Goal: Task Accomplishment & Management: Complete application form

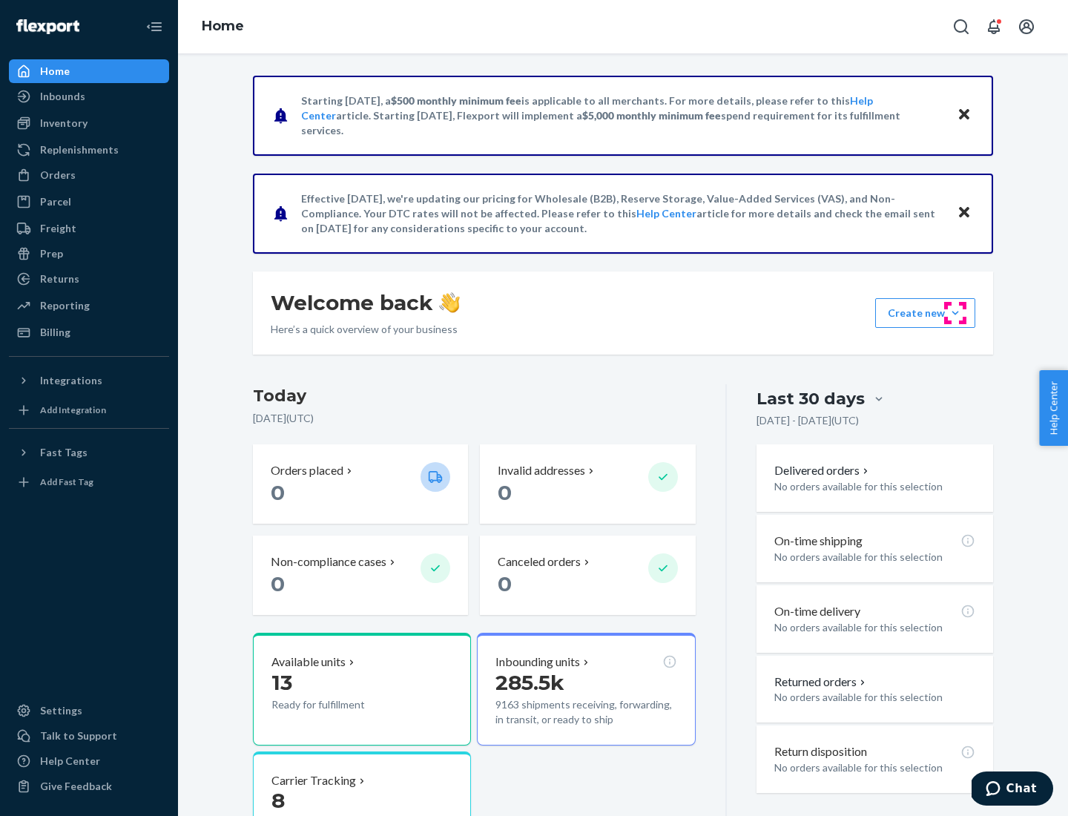
click at [955, 313] on button "Create new Create new inbound Create new order Create new product" at bounding box center [925, 313] width 100 height 30
click at [89, 96] on div "Inbounds" at bounding box center [88, 96] width 157 height 21
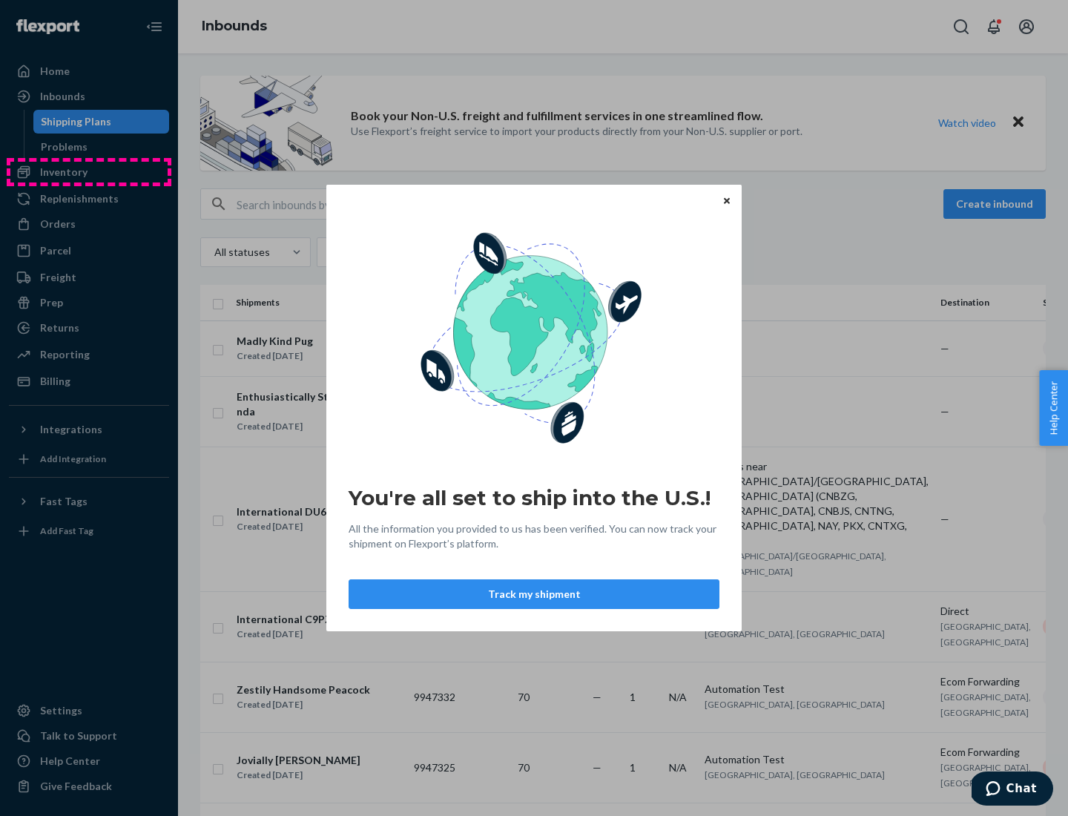
click at [89, 172] on div "You're all set to ship into the U.S.! All the information you provided to us ha…" at bounding box center [534, 408] width 1068 height 816
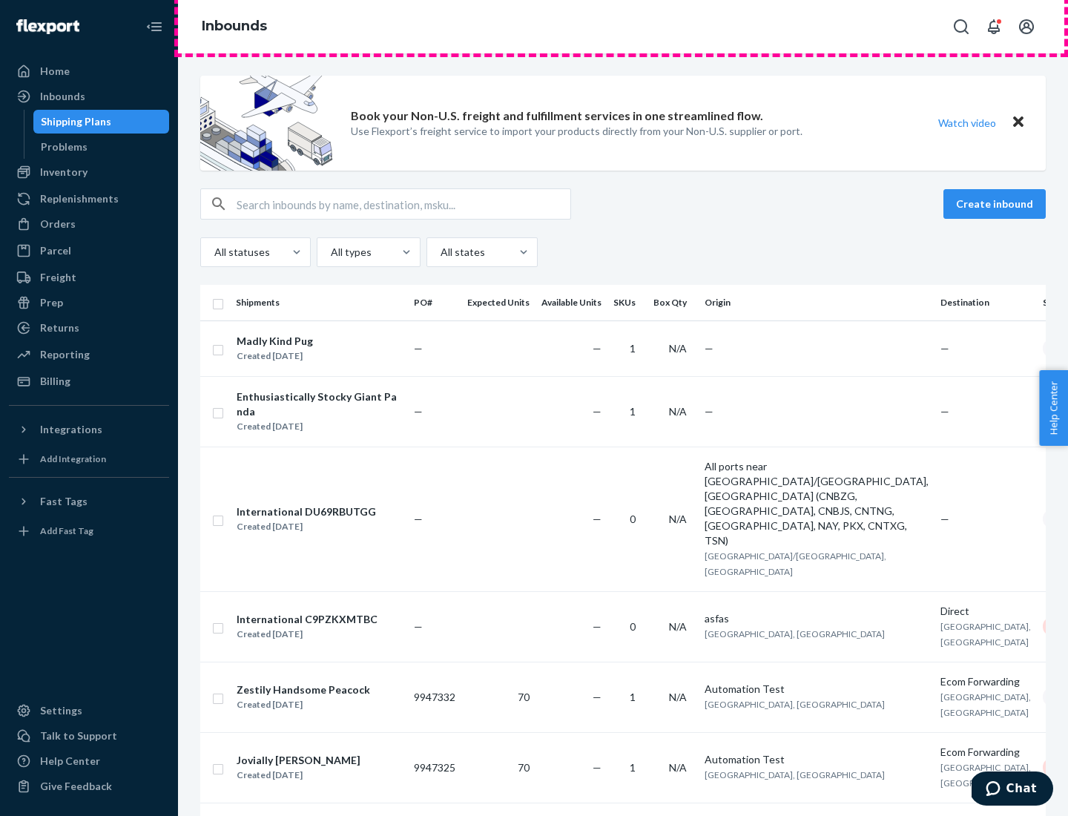
click at [623, 27] on div "Inbounds" at bounding box center [623, 26] width 890 height 53
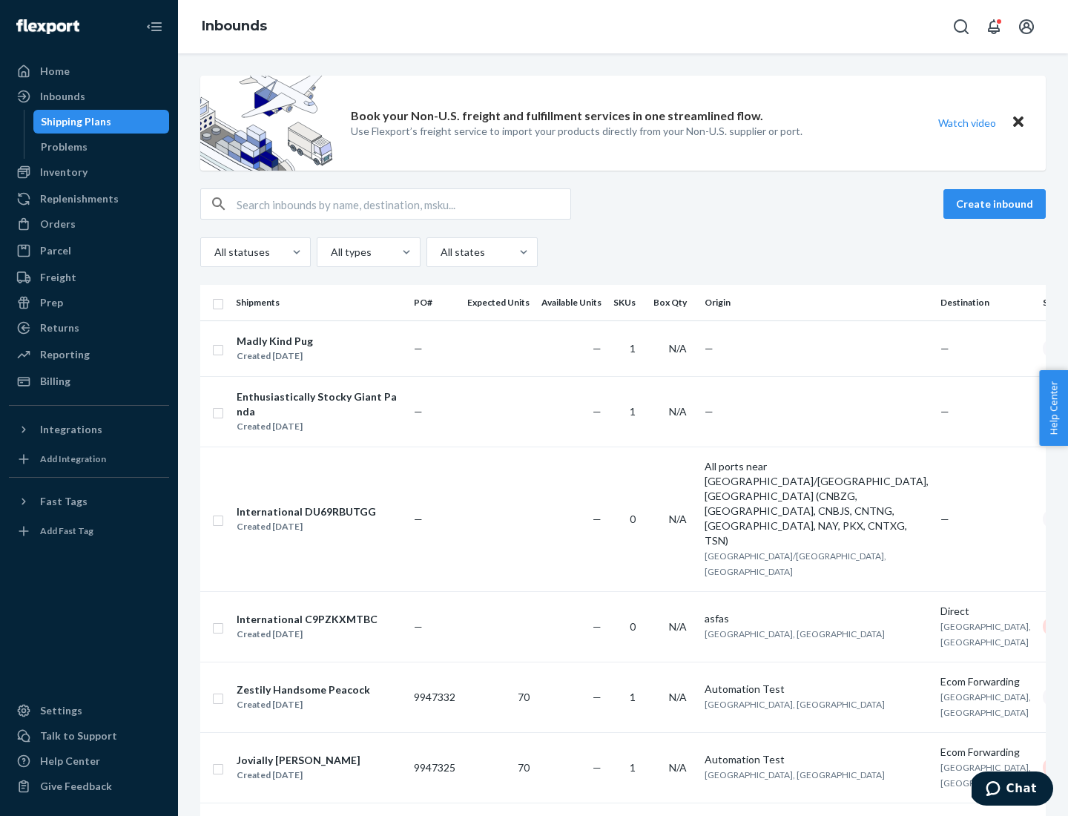
click at [623, 27] on div "Inbounds" at bounding box center [623, 26] width 890 height 53
click at [623, 252] on div "All statuses All types All states" at bounding box center [622, 252] width 845 height 30
click at [73, 122] on div "Shipping Plans" at bounding box center [76, 121] width 70 height 15
click at [996, 204] on button "Create inbound" at bounding box center [994, 204] width 102 height 30
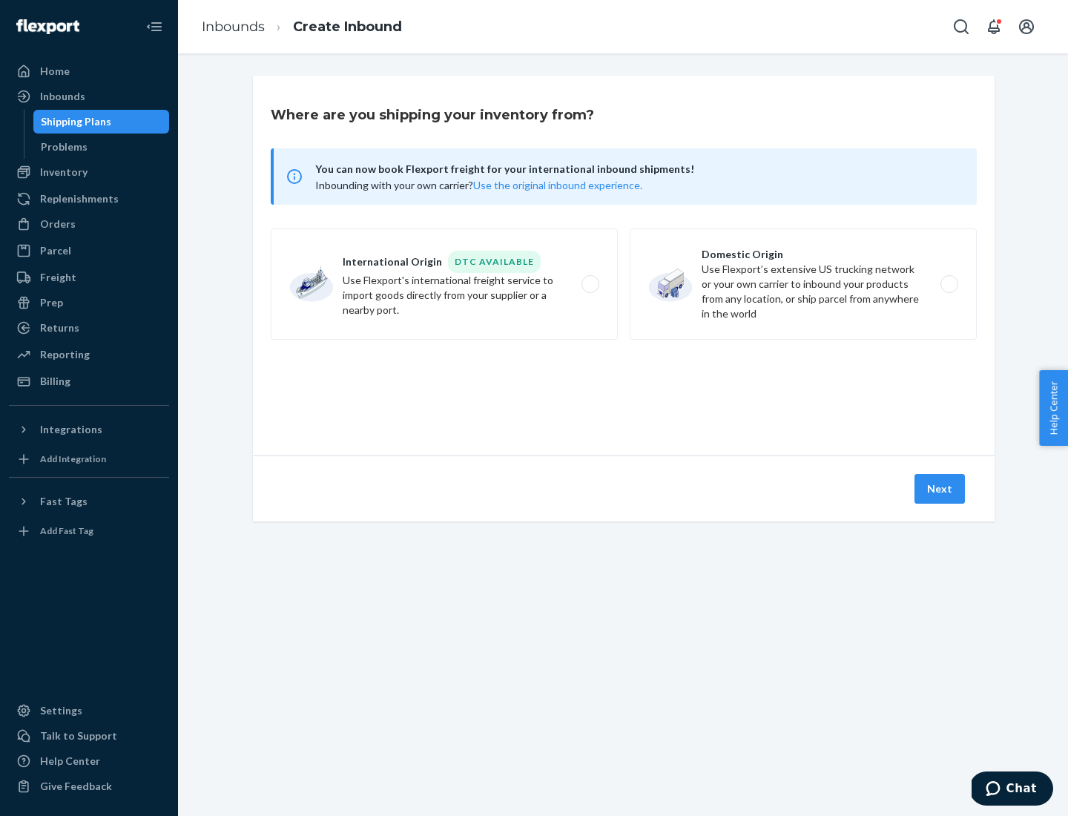
click at [444, 284] on label "International Origin DTC Available Use Flexport's international freight service…" at bounding box center [444, 283] width 347 height 111
click at [589, 284] on input "International Origin DTC Available Use Flexport's international freight service…" at bounding box center [594, 285] width 10 height 10
radio input "true"
click at [624, 388] on icon at bounding box center [623, 387] width 55 height 55
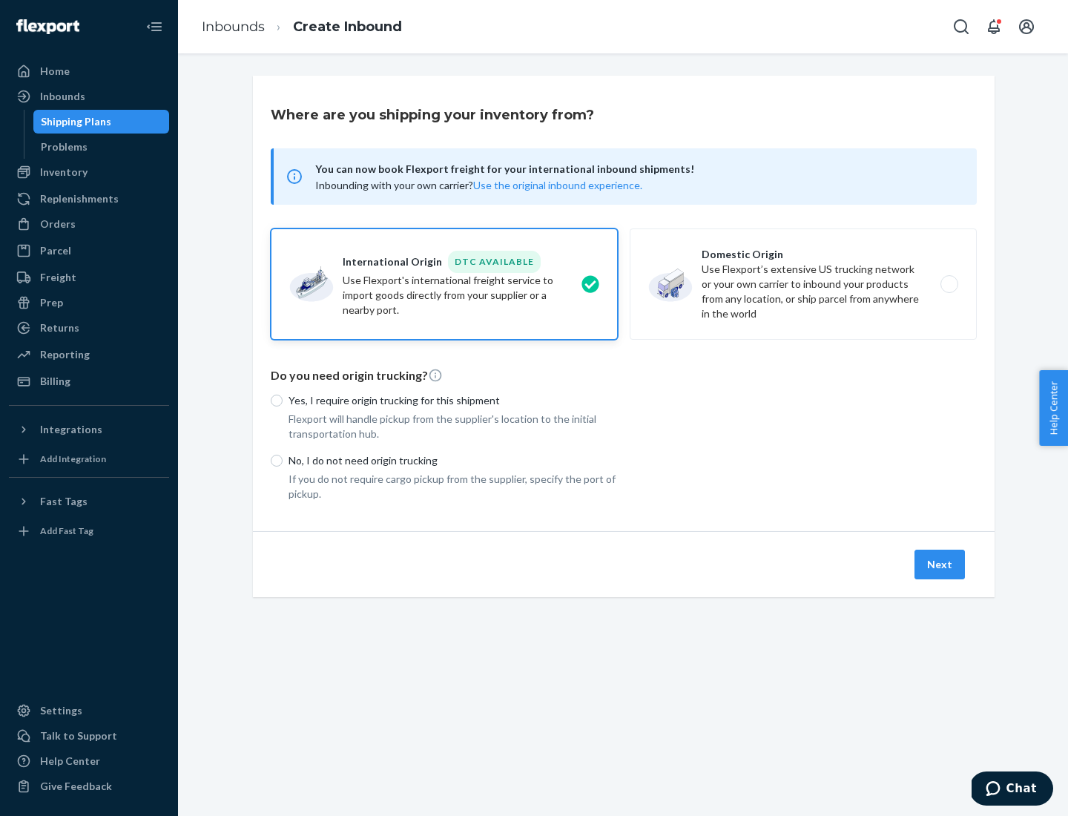
click at [453, 400] on p "Yes, I require origin trucking for this shipment" at bounding box center [452, 400] width 329 height 15
click at [282, 400] on input "Yes, I require origin trucking for this shipment" at bounding box center [277, 400] width 12 height 12
radio input "true"
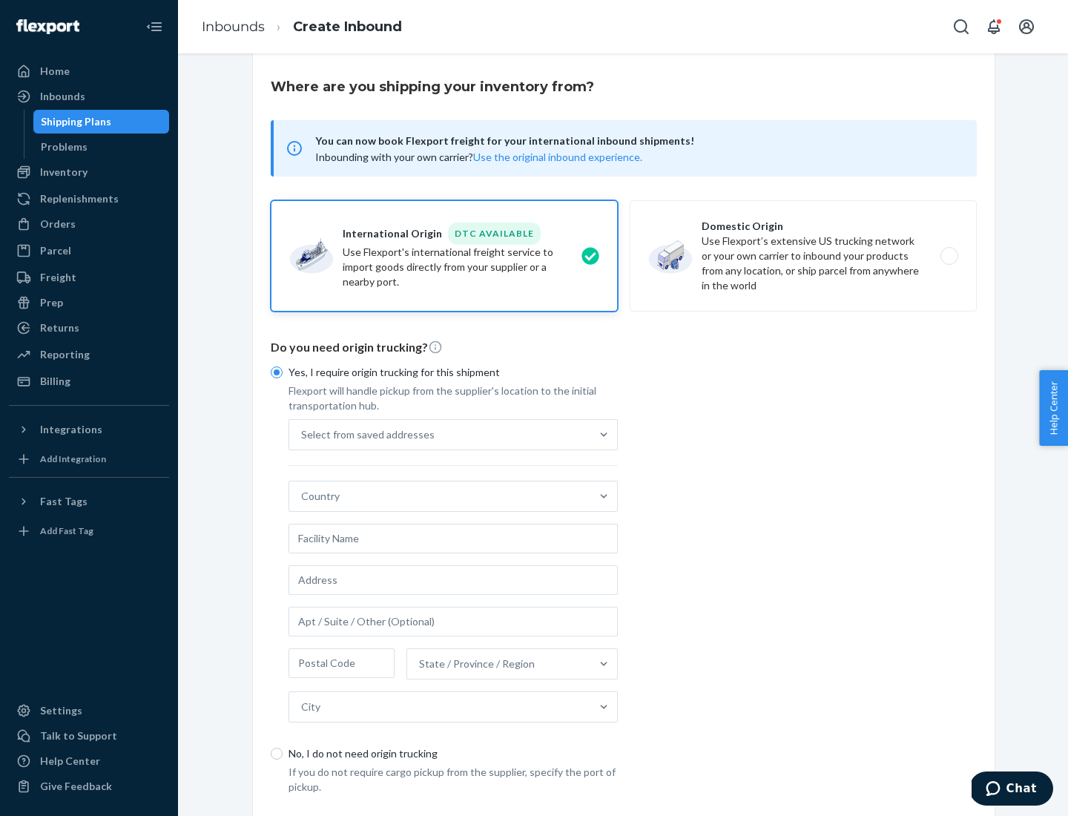
click at [440, 434] on div "Select from saved addresses" at bounding box center [439, 435] width 301 height 30
click at [303, 434] on input "Select from saved addresses" at bounding box center [301, 434] width 1 height 15
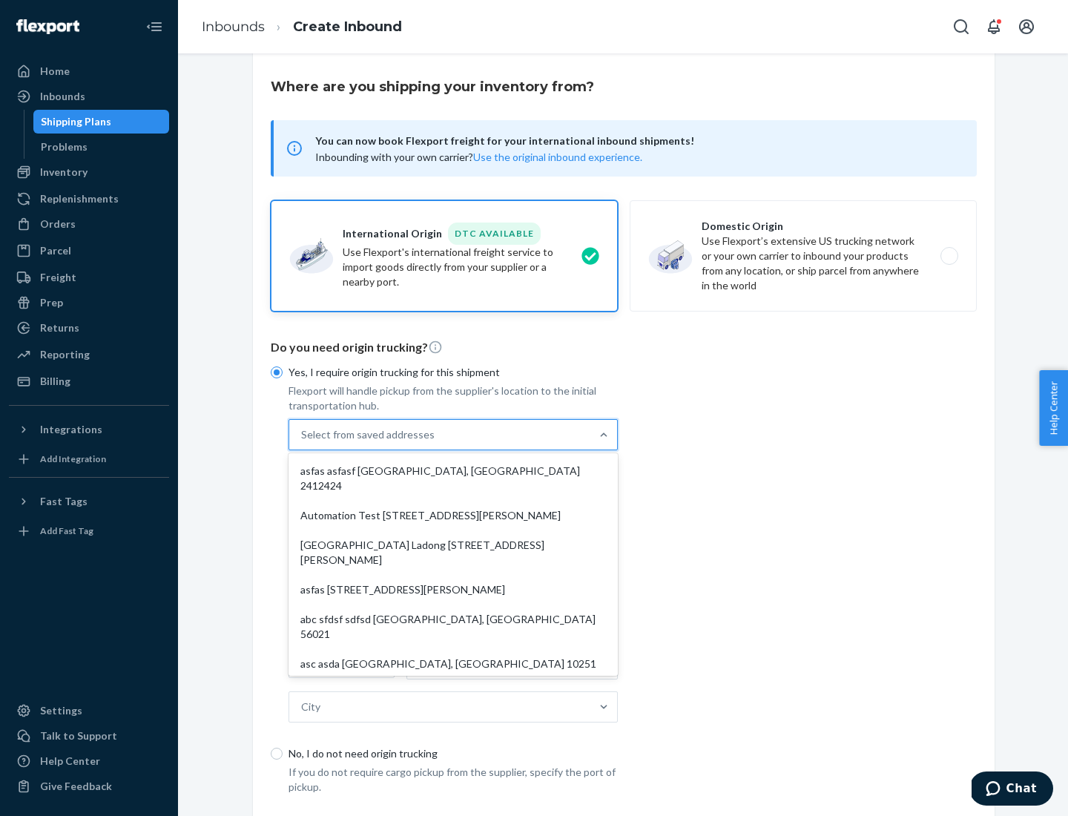
scroll to position [65, 0]
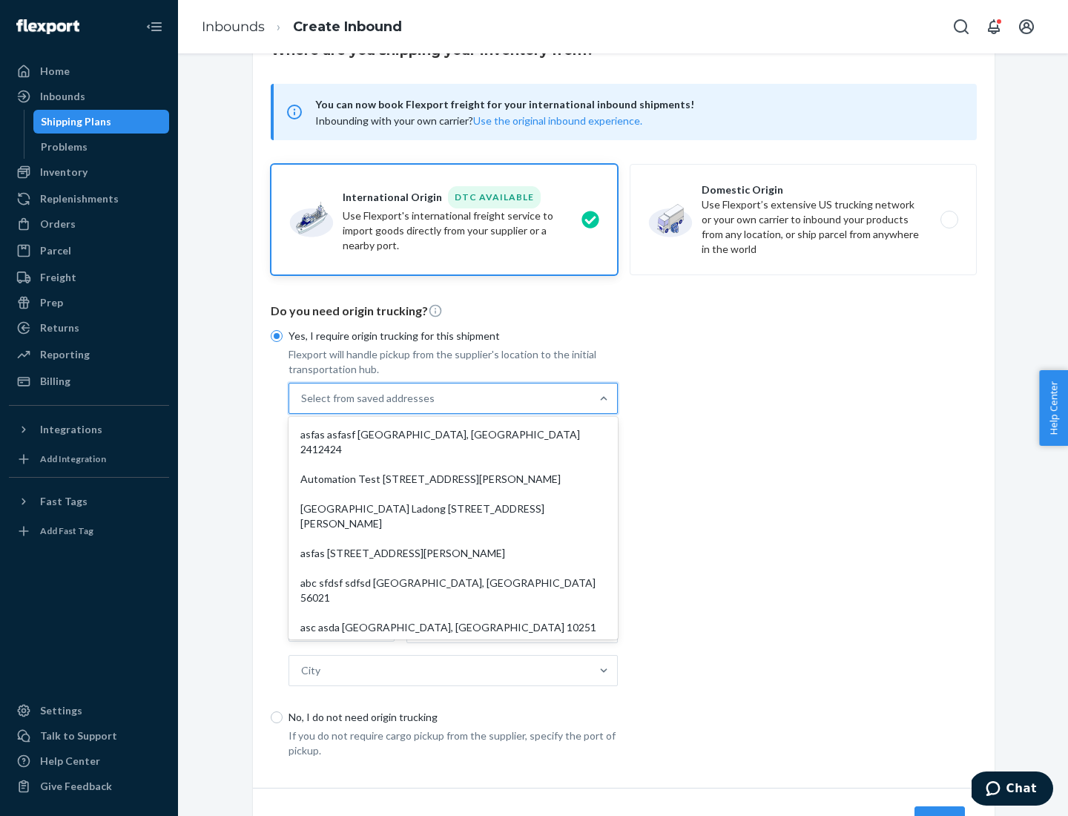
click at [453, 434] on div "asfas asfasf [GEOGRAPHIC_DATA], [GEOGRAPHIC_DATA] 2412424" at bounding box center [452, 442] width 323 height 44
click at [303, 406] on input "option asfas asfasf [GEOGRAPHIC_DATA], [GEOGRAPHIC_DATA] 2412424 focused, 1 of …" at bounding box center [301, 398] width 1 height 15
type input "asfas"
type input "asfasf"
type input "2412424"
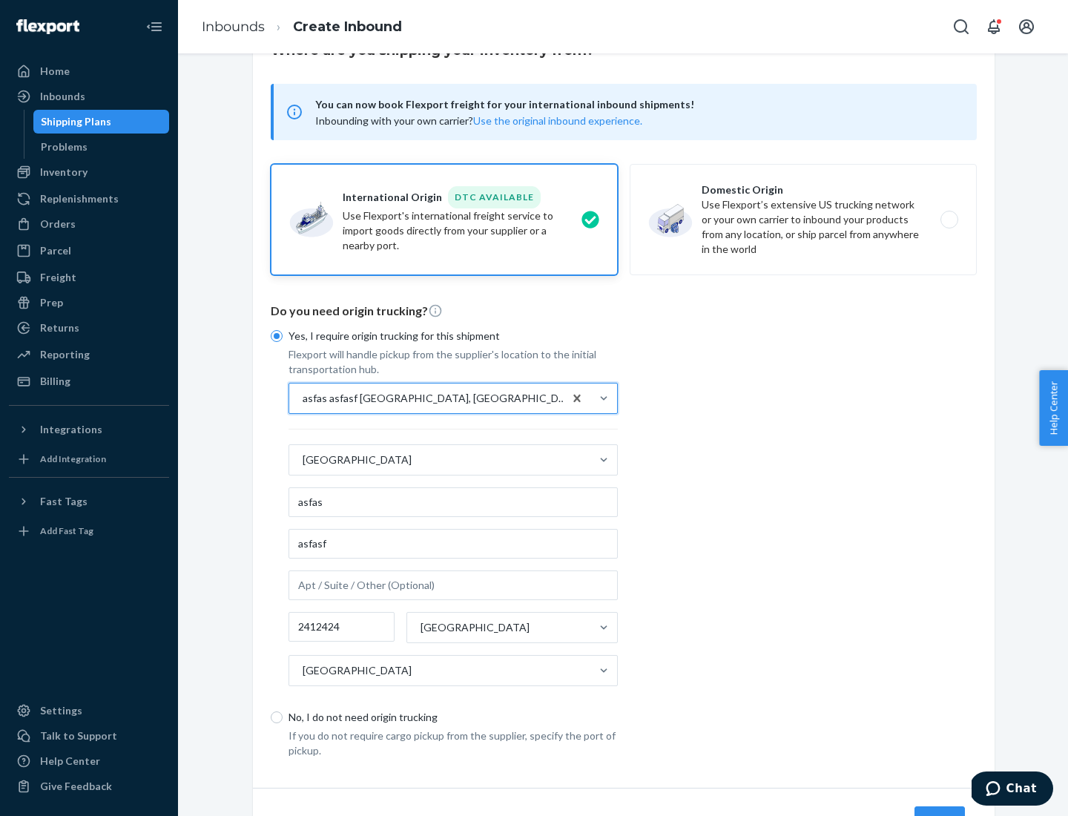
scroll to position [138, 0]
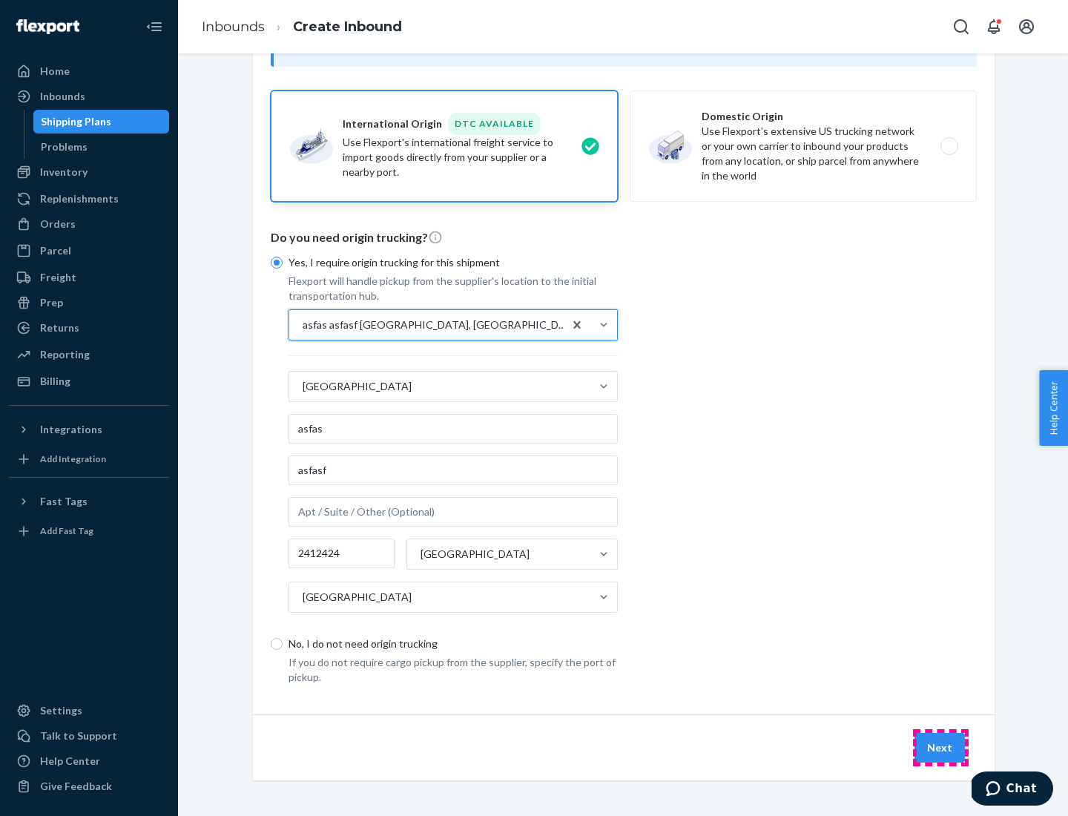
click at [940, 747] on button "Next" at bounding box center [939, 748] width 50 height 30
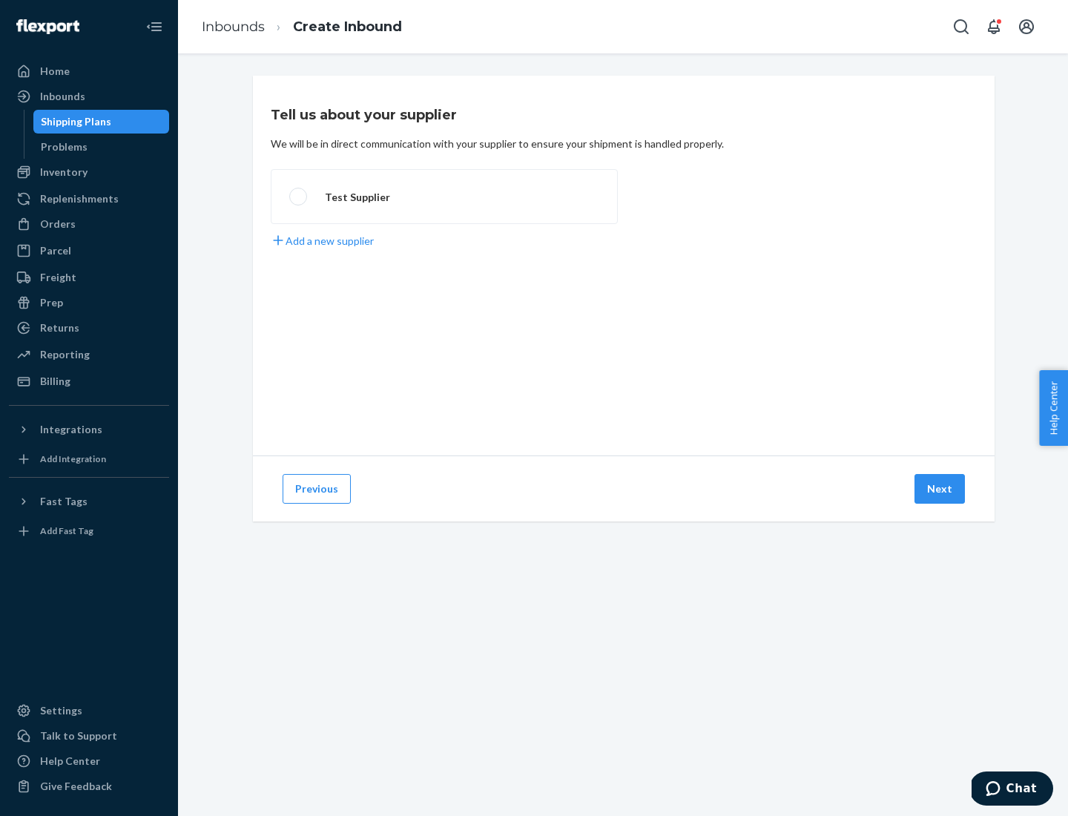
click at [444, 196] on label "Test Supplier" at bounding box center [444, 196] width 347 height 55
click at [299, 196] on input "Test Supplier" at bounding box center [294, 197] width 10 height 10
radio input "true"
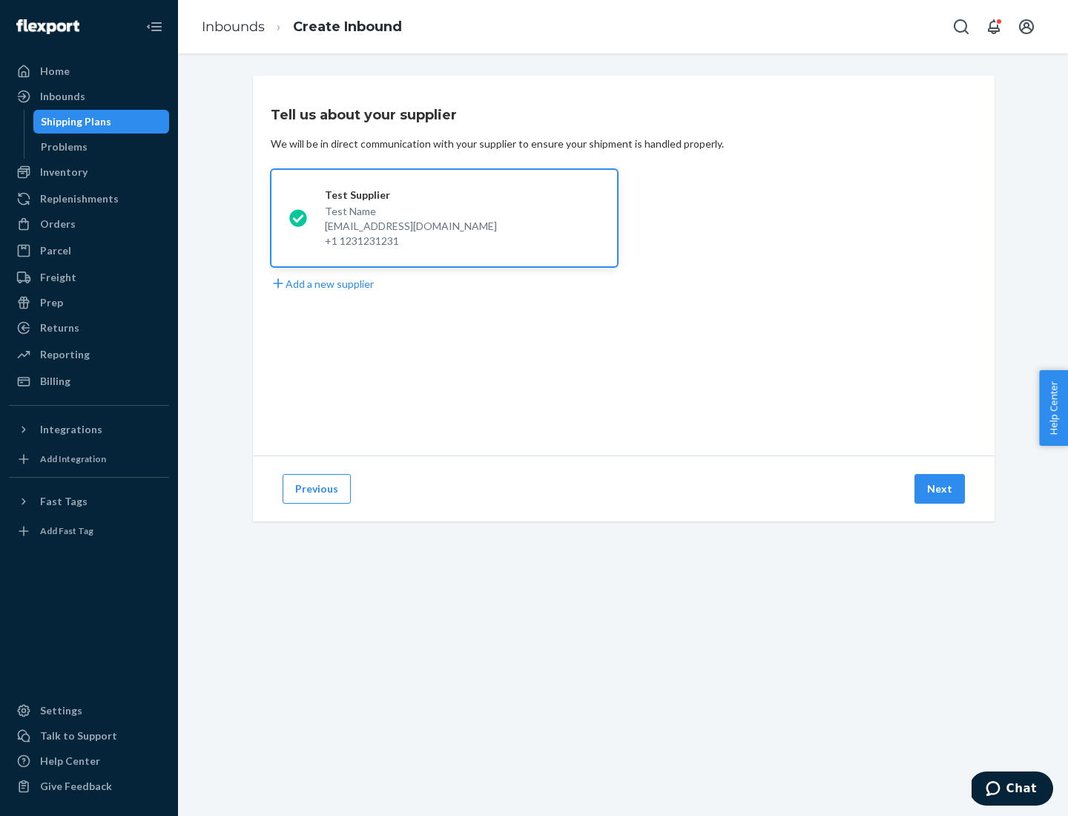
click at [940, 489] on button "Next" at bounding box center [939, 489] width 50 height 30
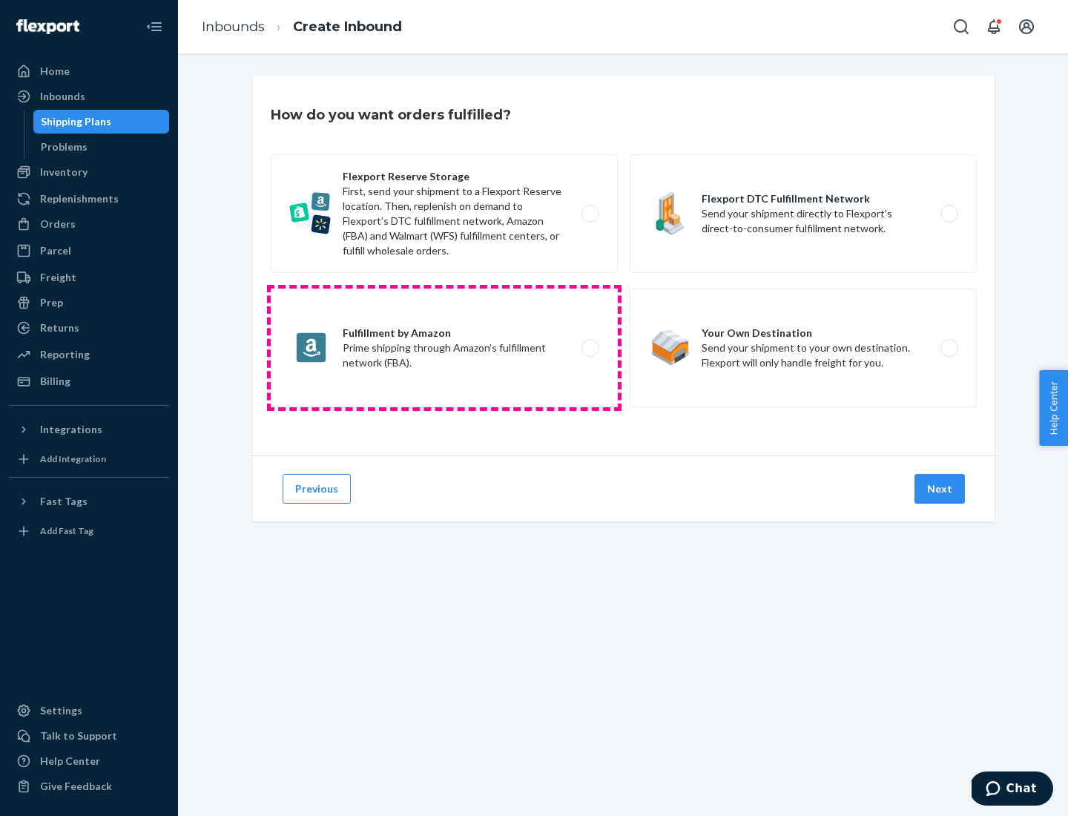
click at [444, 348] on label "Fulfillment by Amazon Prime shipping through Amazon’s fulfillment network (FBA)." at bounding box center [444, 347] width 347 height 119
click at [589, 348] on input "Fulfillment by Amazon Prime shipping through Amazon’s fulfillment network (FBA)." at bounding box center [594, 348] width 10 height 10
radio input "true"
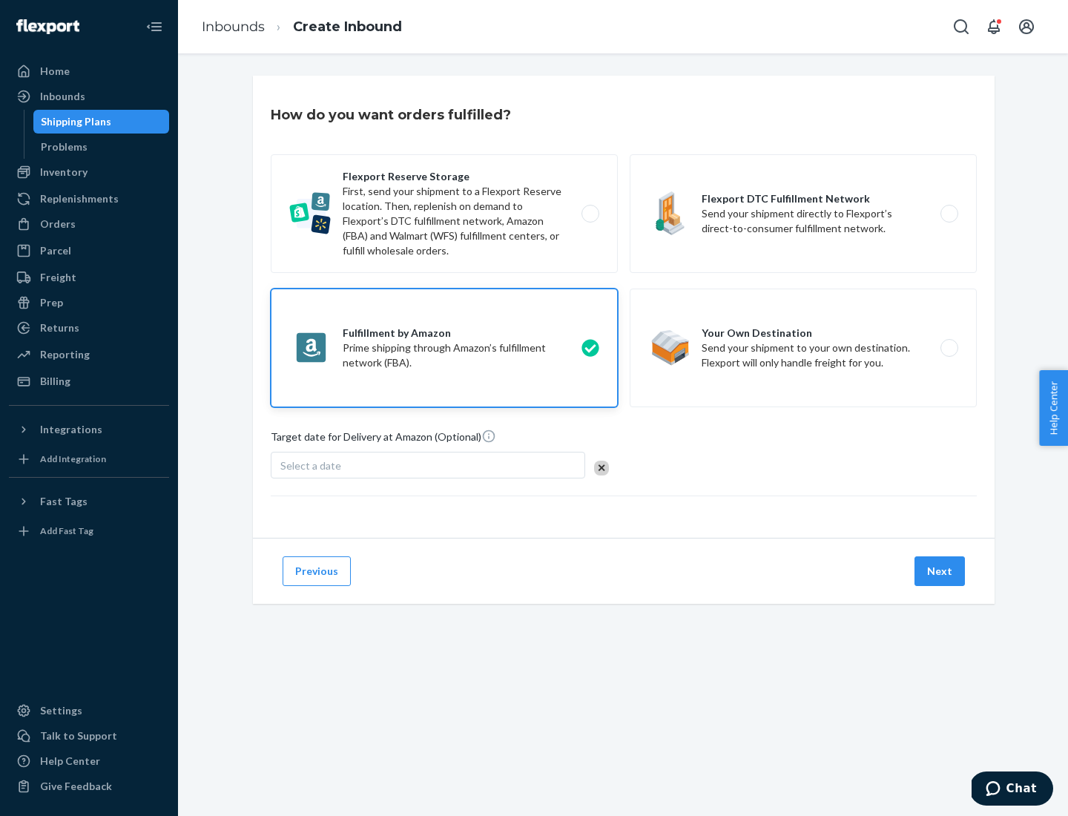
click at [940, 571] on button "Next" at bounding box center [939, 571] width 50 height 30
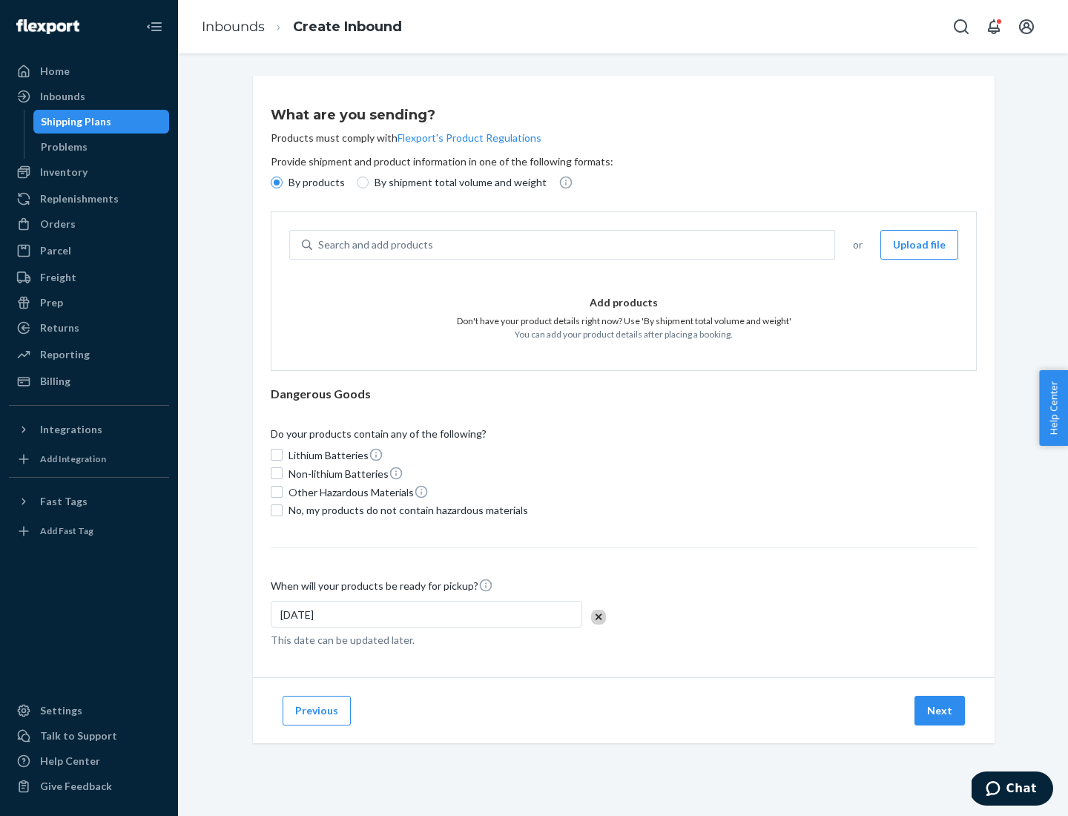
click at [456, 182] on p "By shipment total volume and weight" at bounding box center [460, 182] width 172 height 15
click at [368, 182] on input "By shipment total volume and weight" at bounding box center [363, 182] width 12 height 12
radio input "true"
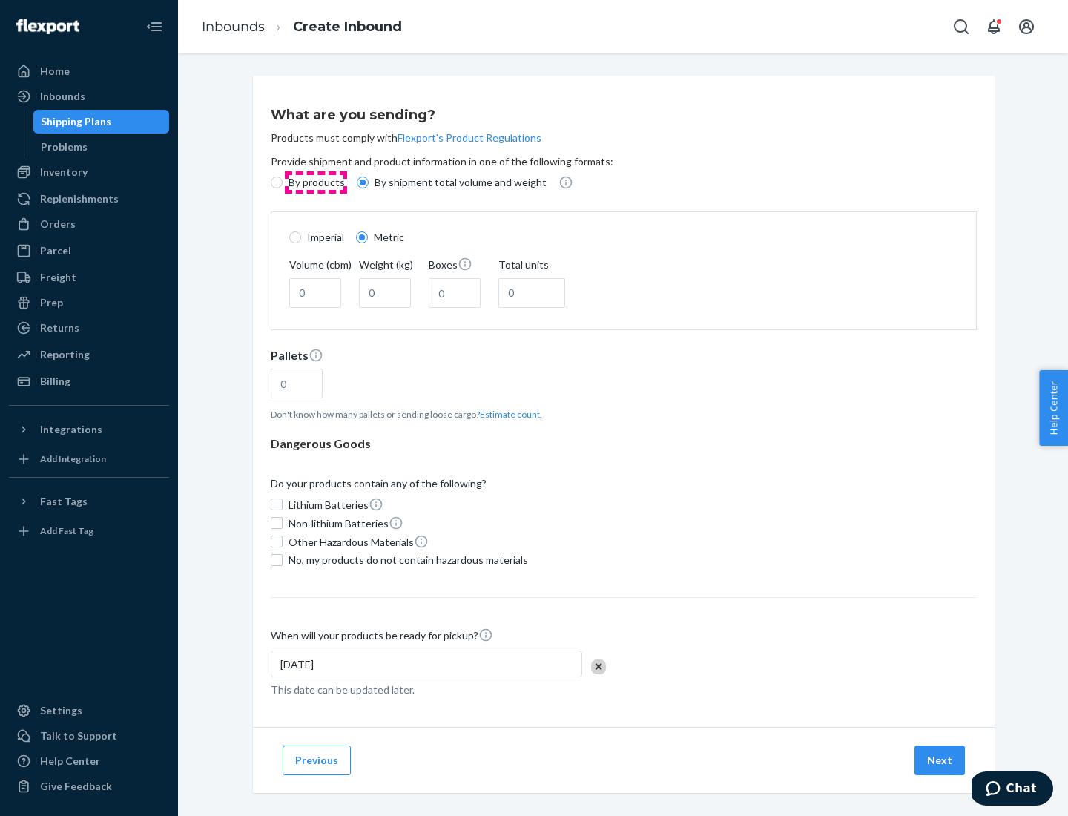
click at [315, 182] on p "By products" at bounding box center [316, 182] width 56 height 15
click at [282, 182] on input "By products" at bounding box center [277, 182] width 12 height 12
radio input "true"
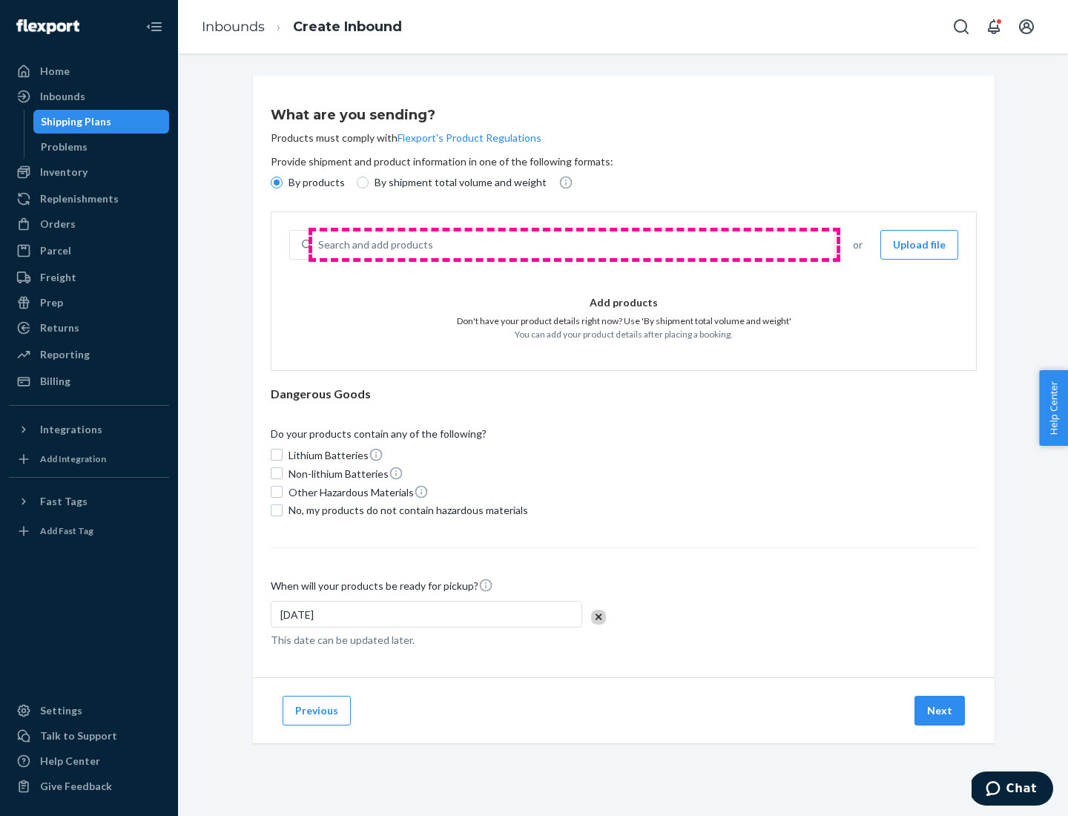
click at [574, 245] on div "Search and add products" at bounding box center [573, 244] width 522 height 27
click at [320, 245] on input "Search and add products" at bounding box center [318, 244] width 1 height 15
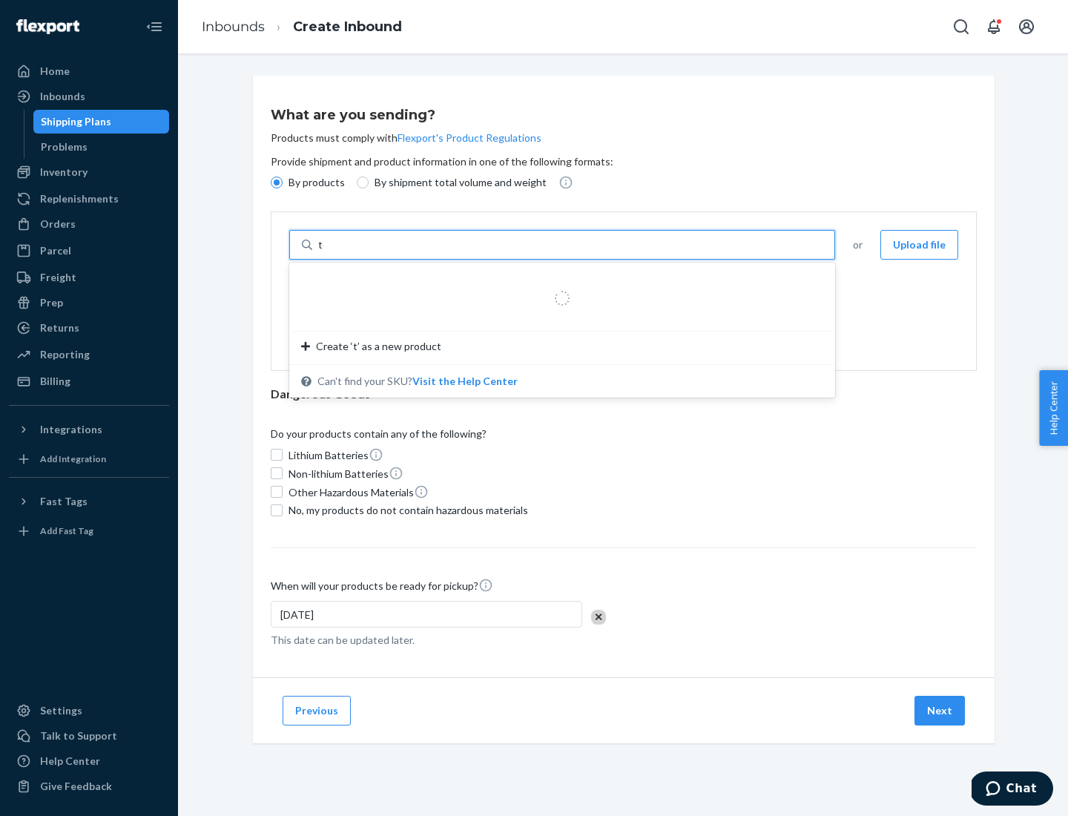
type input "test"
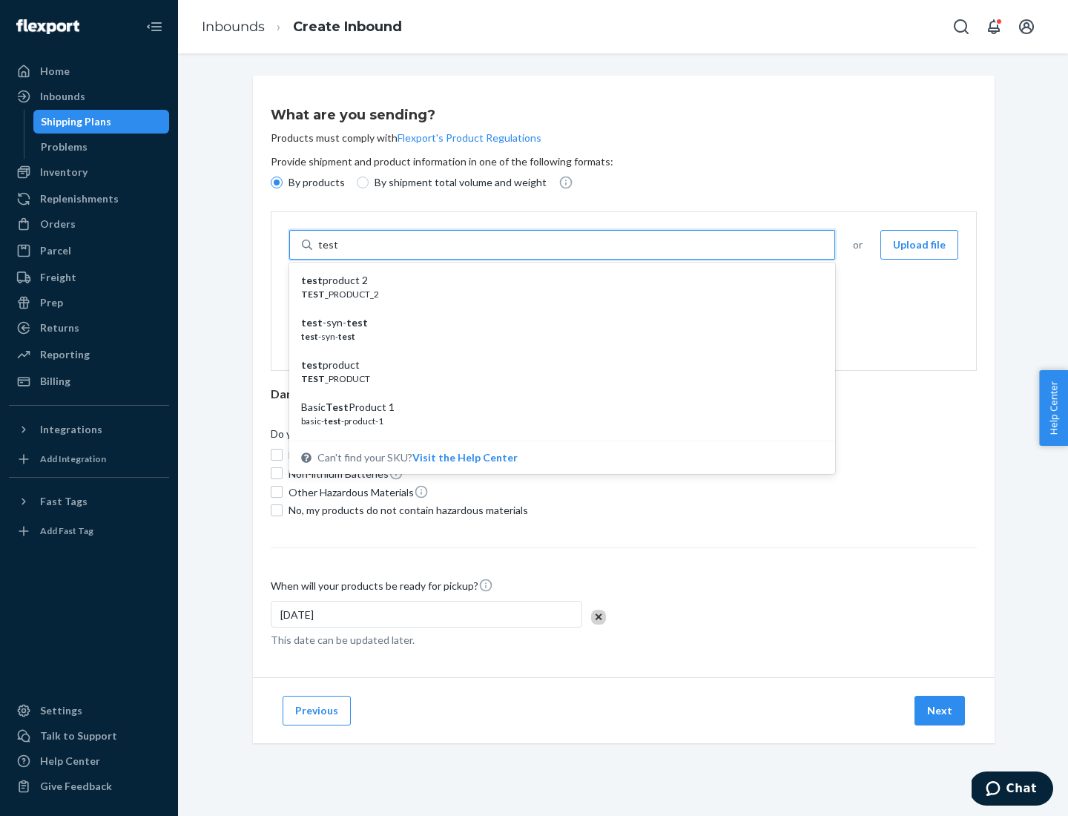
click at [557, 280] on div "test product 2" at bounding box center [556, 280] width 510 height 15
click at [337, 252] on input "test" at bounding box center [327, 244] width 19 height 15
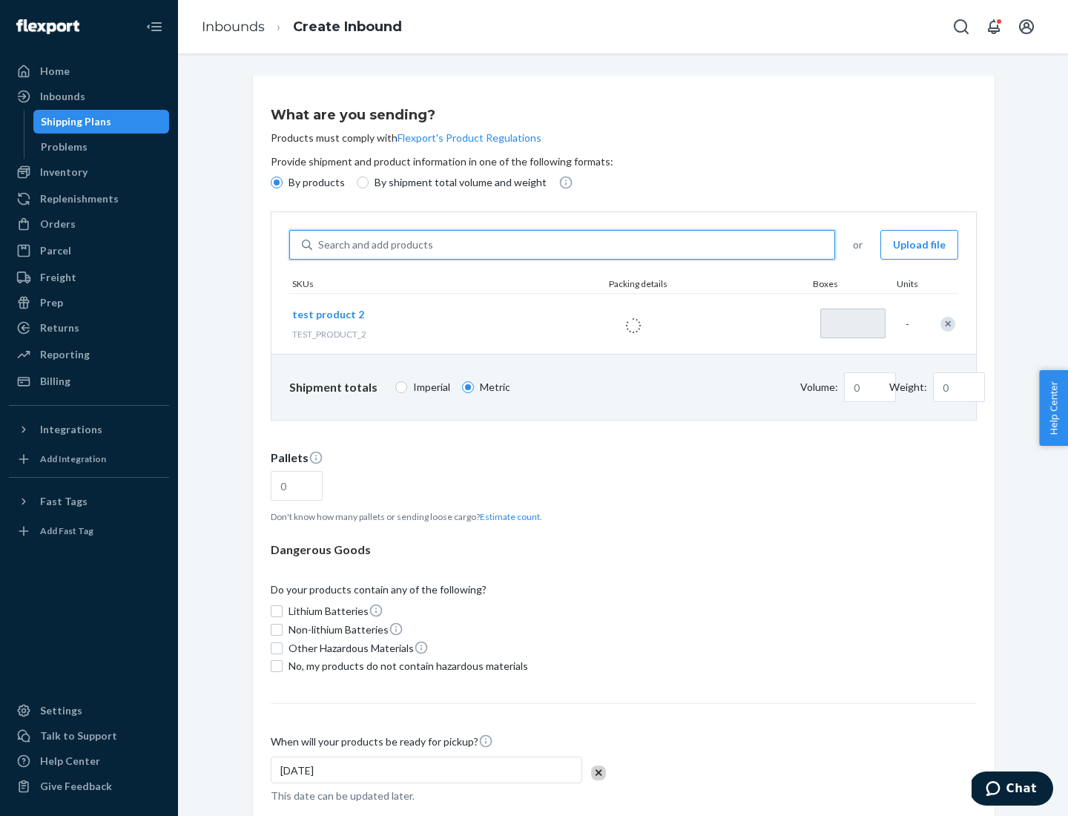
type input "1"
type input "0.02"
type input "22.23"
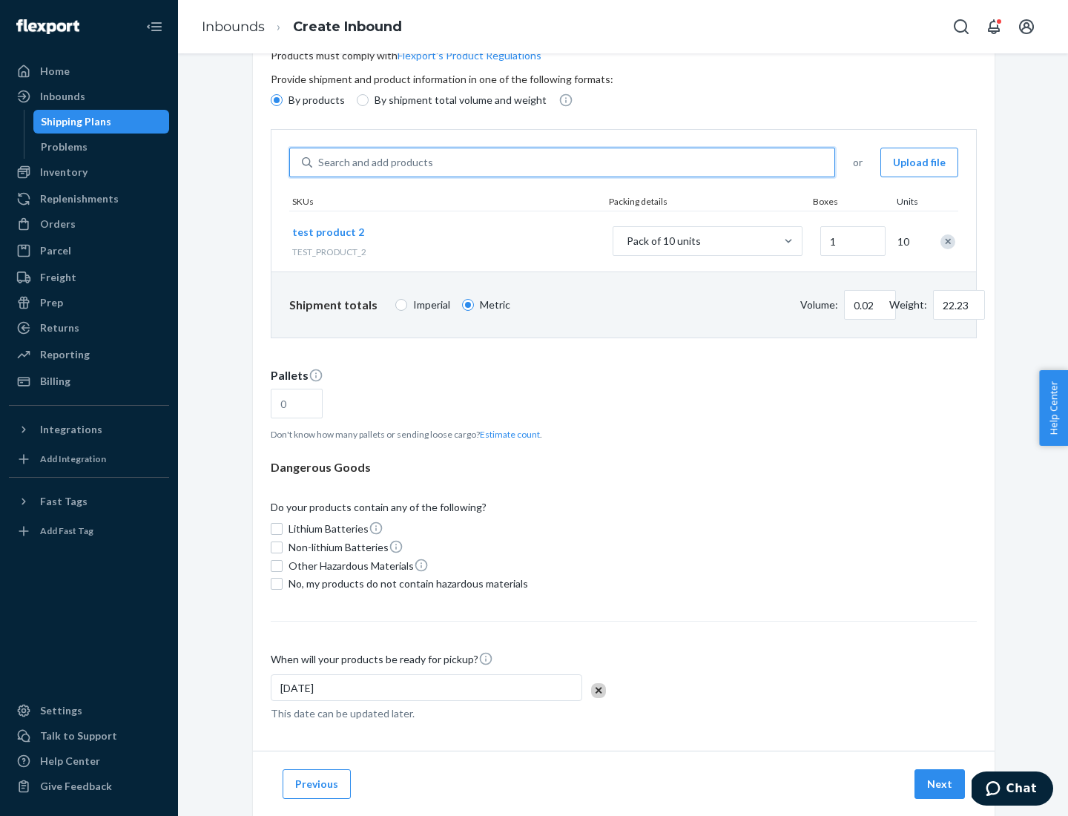
click at [506, 434] on button "Estimate count" at bounding box center [510, 434] width 60 height 13
type input "1"
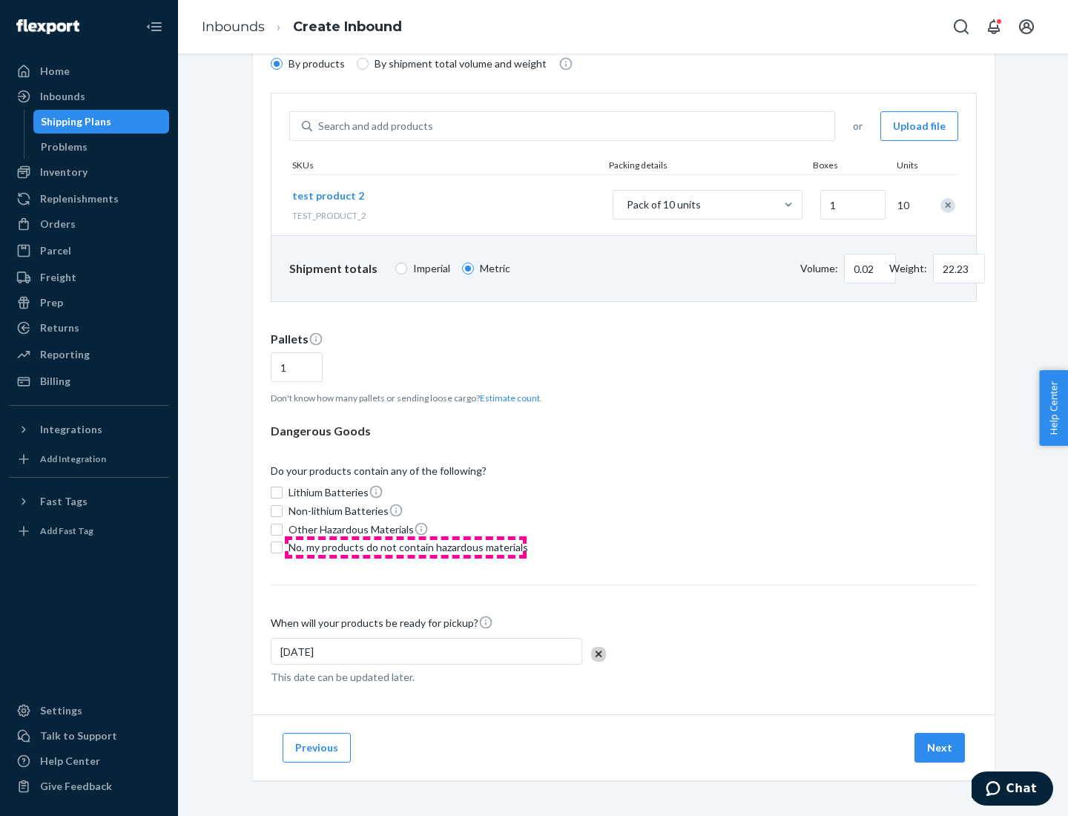
click at [406, 547] on span "No, my products do not contain hazardous materials" at bounding box center [407, 547] width 239 height 15
click at [282, 547] on input "No, my products do not contain hazardous materials" at bounding box center [277, 547] width 12 height 12
checkbox input "true"
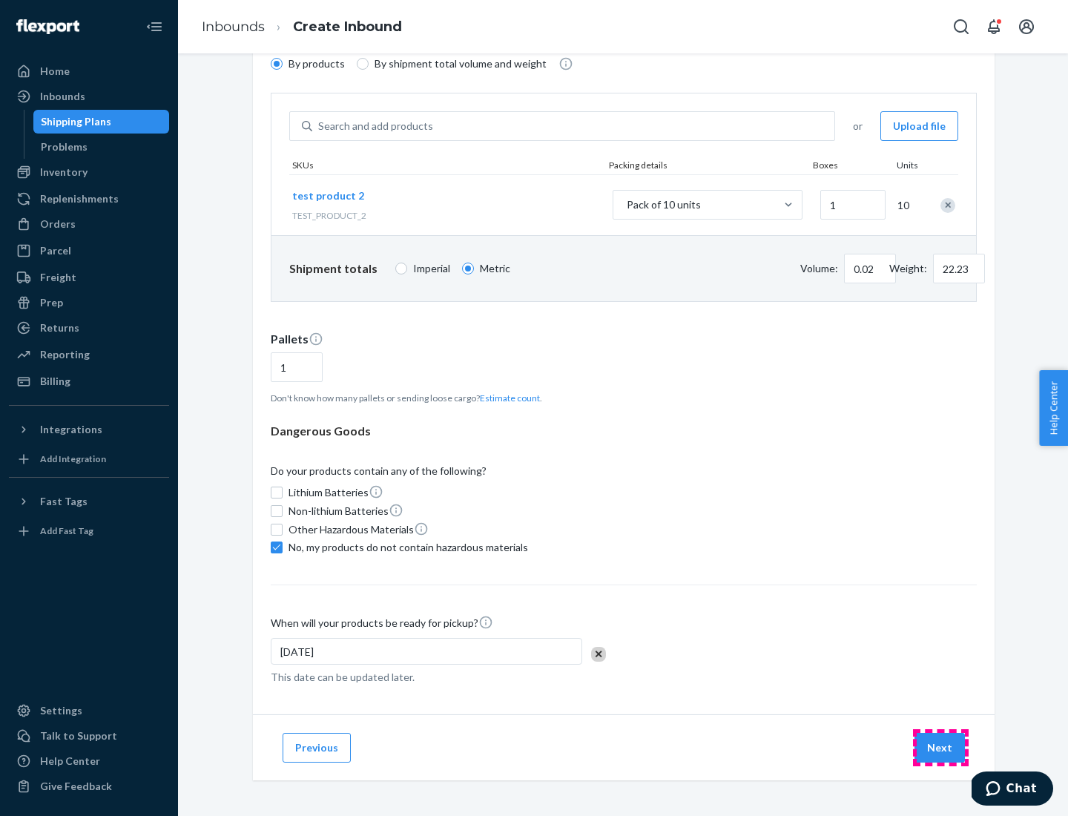
click at [940, 747] on button "Next" at bounding box center [939, 748] width 50 height 30
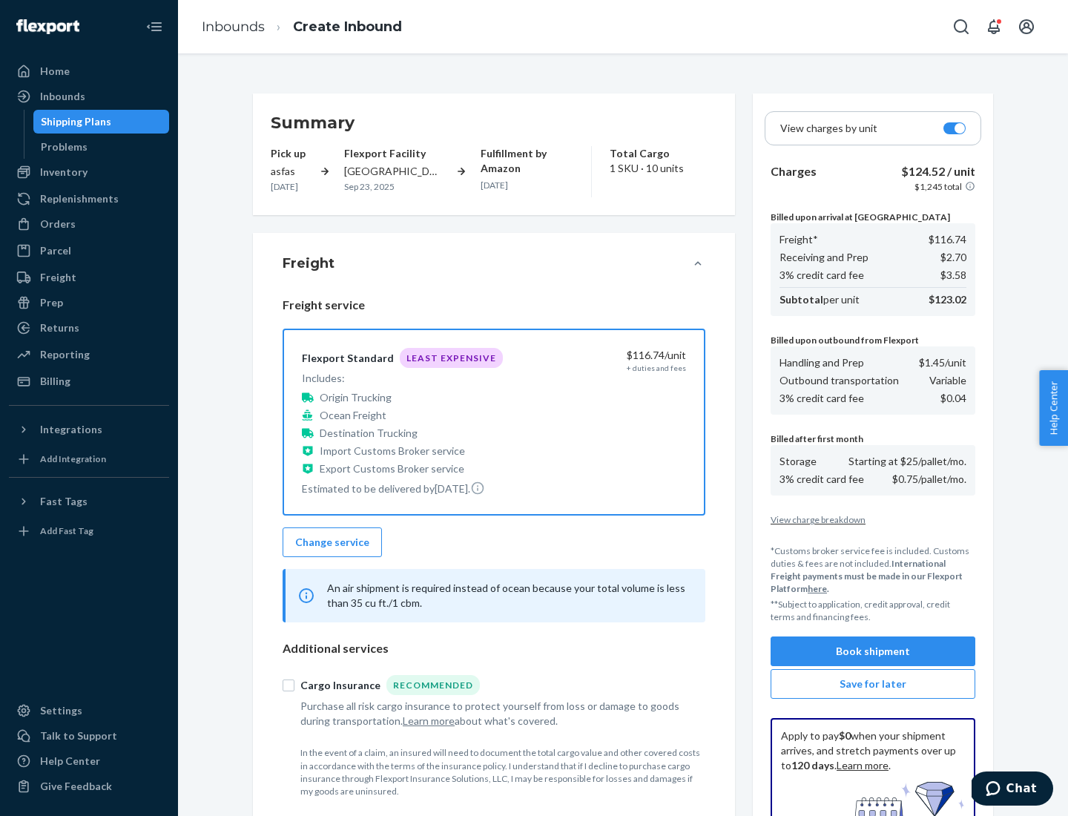
scroll to position [216, 0]
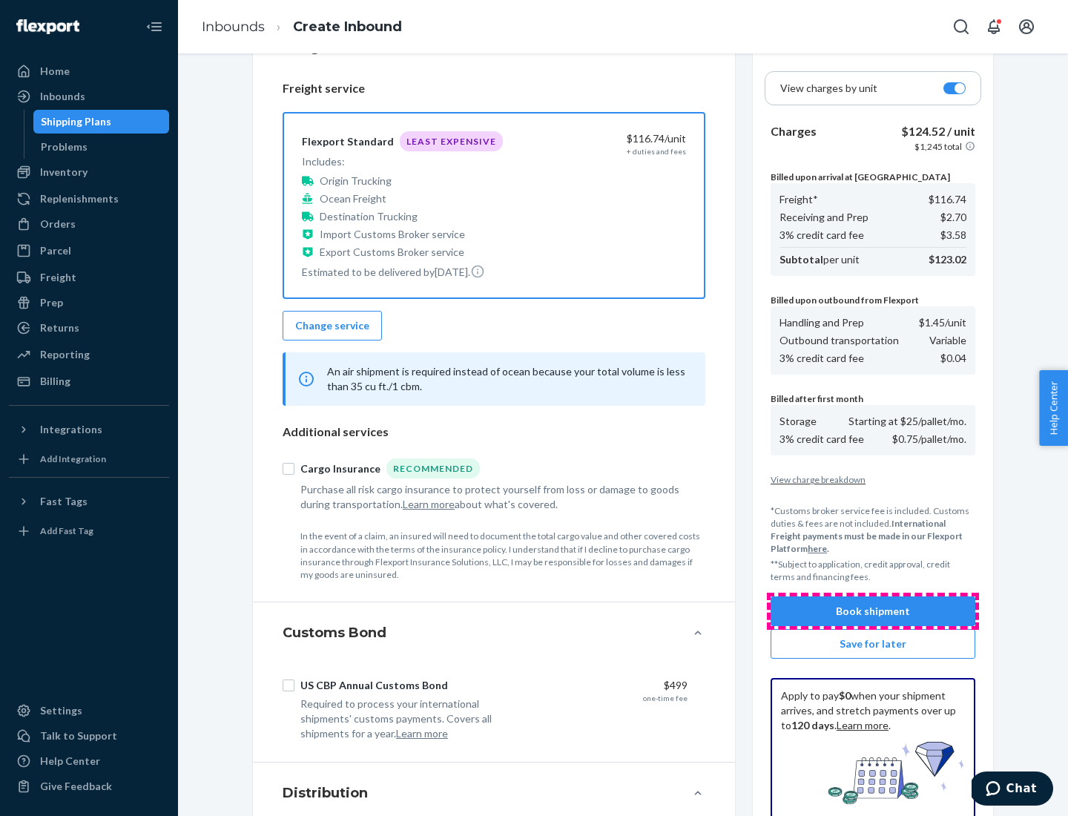
click at [873, 611] on button "Book shipment" at bounding box center [872, 611] width 205 height 30
